Goal: Transaction & Acquisition: Purchase product/service

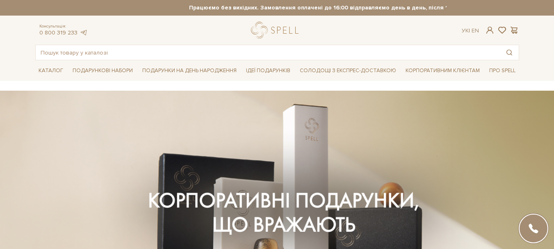
click at [30, 160] on section at bounding box center [277, 210] width 554 height 238
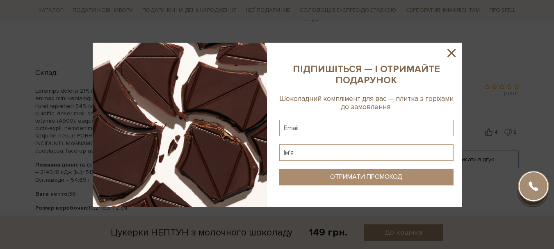
scroll to position [410, 0]
click at [451, 50] on icon at bounding box center [452, 53] width 14 height 14
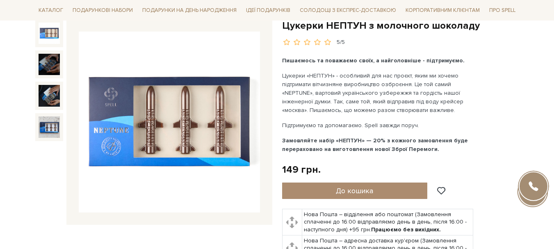
scroll to position [0, 0]
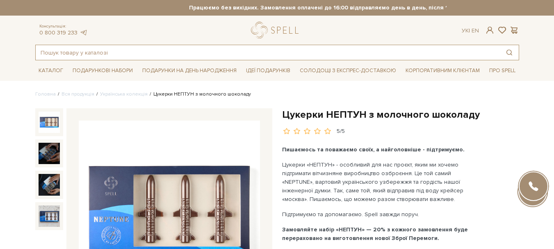
click at [118, 53] on input "text" at bounding box center [268, 52] width 464 height 15
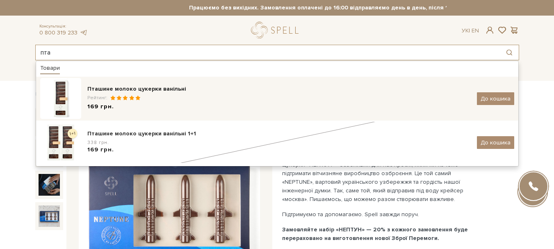
type input "пта"
click at [125, 88] on div "Пташине молоко цукерки ванільні" at bounding box center [279, 89] width 384 height 8
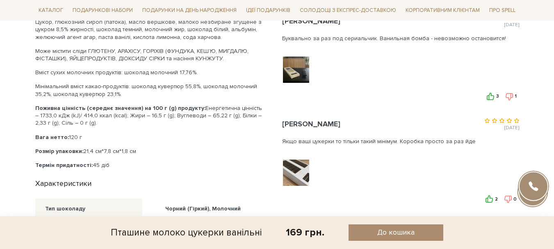
scroll to position [410, 0]
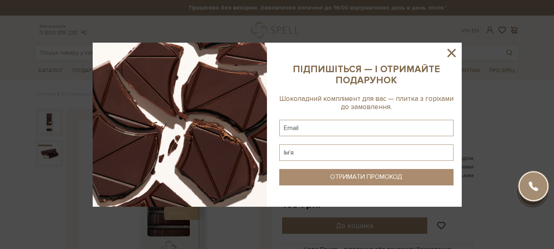
click at [450, 53] on icon at bounding box center [452, 53] width 14 height 14
